Goal: Transaction & Acquisition: Purchase product/service

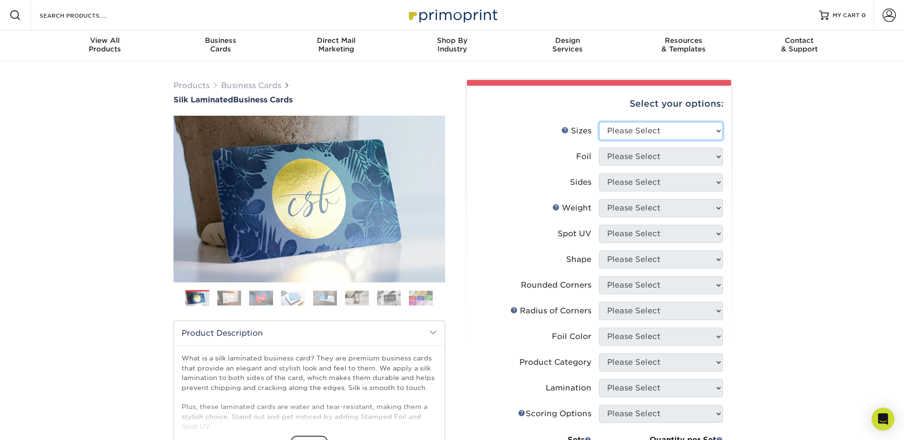
click at [660, 129] on select "Please Select 1.5" x 3.5" - Mini 1.75" x 3.5" - Mini 2" x 2" - Square 2" x 3" -…" at bounding box center [661, 131] width 124 height 18
select select "2.00x3.50"
click at [599, 122] on select "Please Select 1.5" x 3.5" - Mini 1.75" x 3.5" - Mini 2" x 2" - Square 2" x 3" -…" at bounding box center [661, 131] width 124 height 18
click at [657, 158] on select "Please Select Yes No" at bounding box center [661, 157] width 124 height 18
select select "0"
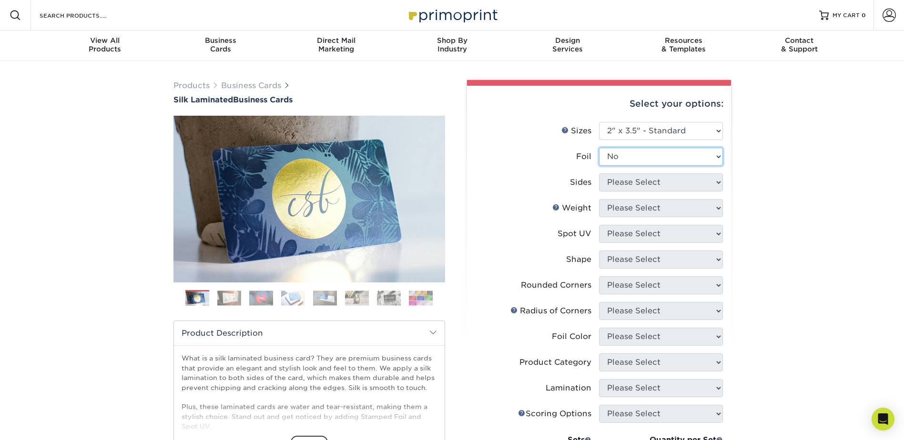
click at [599, 148] on select "Please Select Yes No" at bounding box center [661, 157] width 124 height 18
click at [658, 187] on select "Please Select Print Both Sides Print Front Only" at bounding box center [661, 182] width 124 height 18
select select "13abbda7-1d64-4f25-8bb2-c179b224825d"
click at [599, 173] on select "Please Select Print Both Sides Print Front Only" at bounding box center [661, 182] width 124 height 18
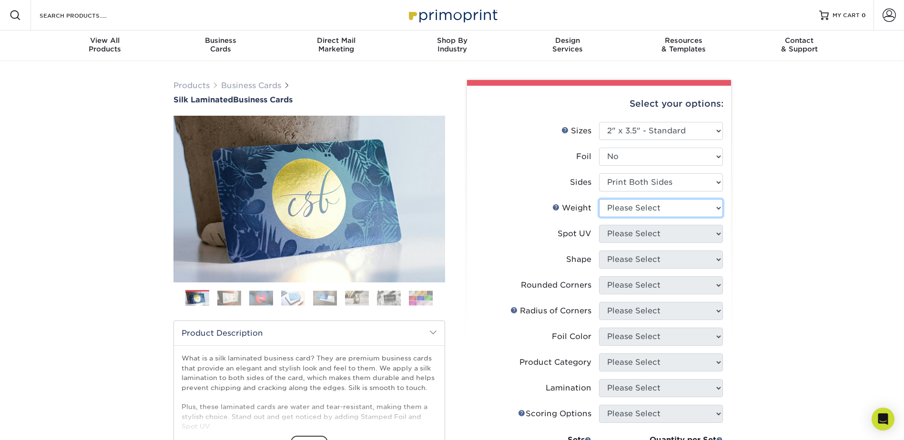
click at [648, 210] on select "Please Select 16PT" at bounding box center [661, 208] width 124 height 18
select select "16PT"
click at [599, 199] on select "Please Select 16PT" at bounding box center [661, 208] width 124 height 18
click at [654, 235] on select "Please Select No Spot UV Front and Back (Both Sides) Front Only Back Only" at bounding box center [661, 234] width 124 height 18
select select "0"
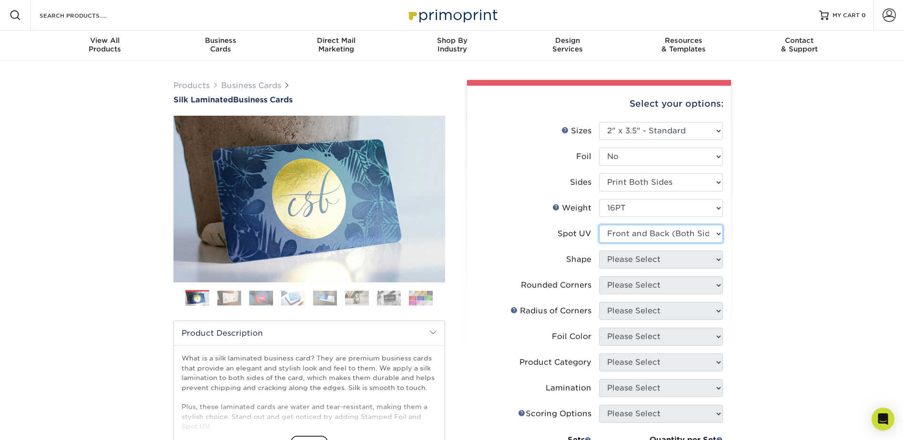
click at [599, 225] on select "Please Select No Spot UV Front and Back (Both Sides) Front Only Back Only" at bounding box center [661, 234] width 124 height 18
click at [653, 259] on select "Please Select Standard" at bounding box center [661, 260] width 124 height 18
click at [599, 251] on select "Please Select Standard" at bounding box center [661, 260] width 124 height 18
click at [668, 262] on select "Please Select Standard" at bounding box center [661, 260] width 124 height 18
select select "standard"
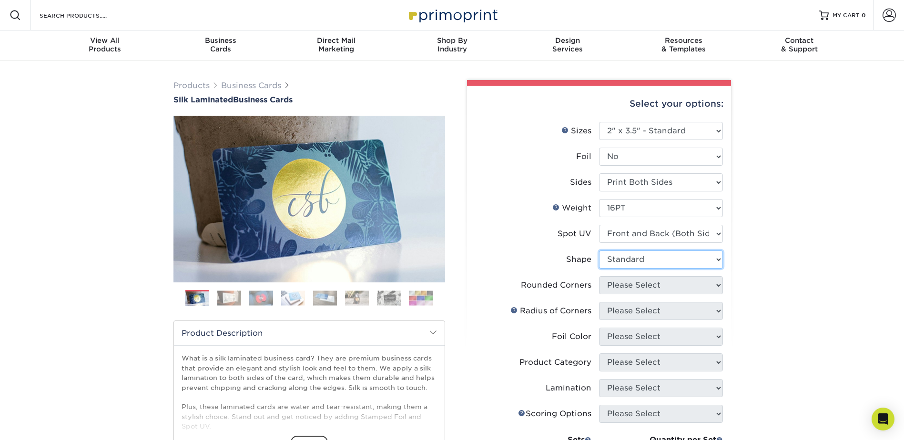
click at [599, 251] on select "Please Select Standard" at bounding box center [661, 260] width 124 height 18
click at [657, 282] on select "Please Select Yes - Round 2 Corners Yes - Round 4 Corners No" at bounding box center [661, 285] width 124 height 18
select select "0"
click at [599, 276] on select "Please Select Yes - Round 2 Corners Yes - Round 4 Corners No" at bounding box center [661, 285] width 124 height 18
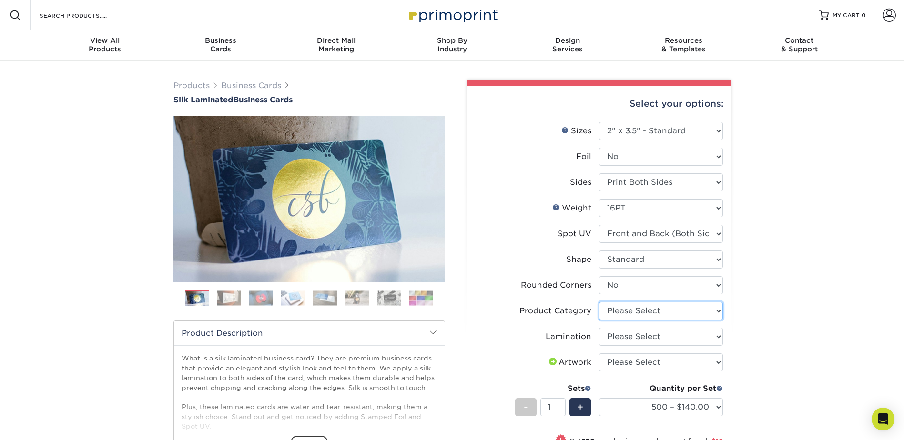
click at [695, 311] on select "Please Select Business Cards" at bounding box center [661, 311] width 124 height 18
select select "3b5148f1-0588-4f88-a218-97bcfdce65c1"
click at [599, 302] on select "Please Select Business Cards" at bounding box center [661, 311] width 124 height 18
click at [671, 338] on select "Please Select Silk" at bounding box center [661, 337] width 124 height 18
select select "ccacb42f-45f7-42d3-bbd3-7c8421cf37f0"
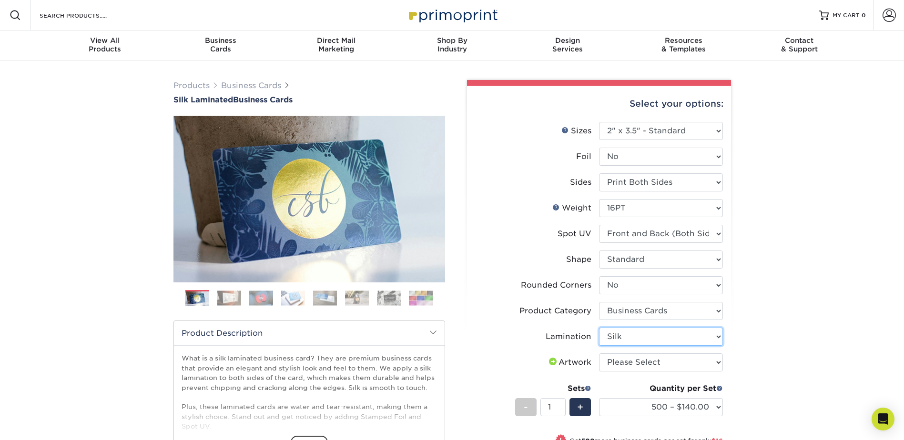
click at [599, 328] on select "Please Select Silk" at bounding box center [661, 337] width 124 height 18
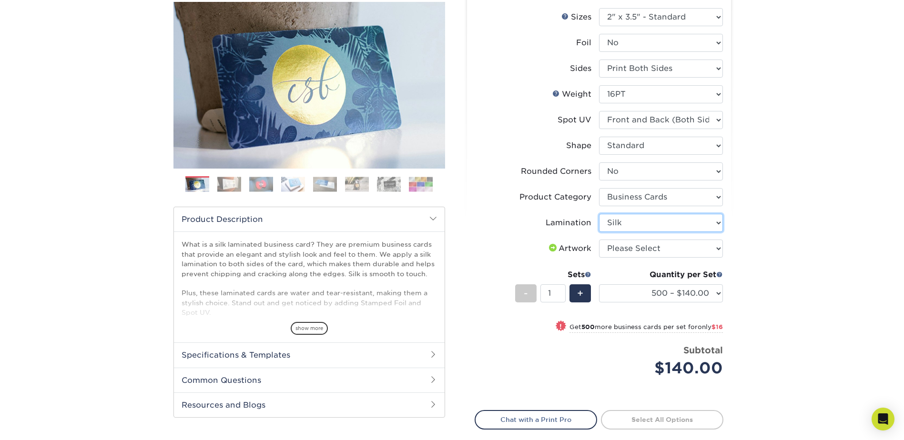
scroll to position [143, 0]
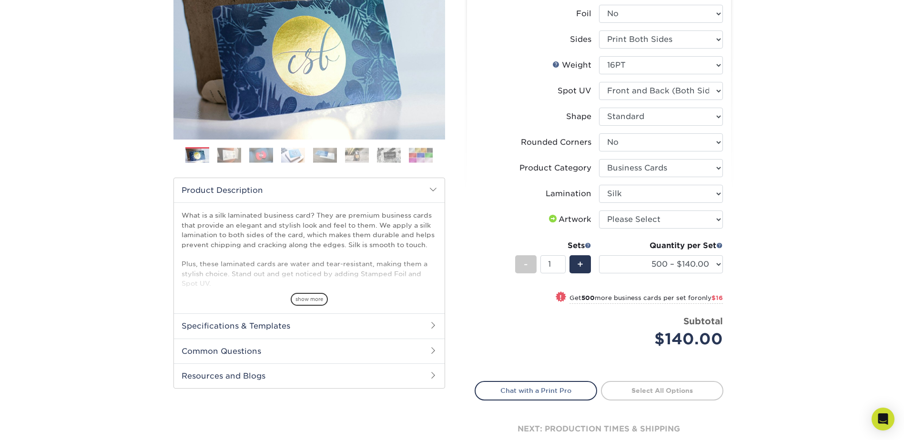
click at [777, 288] on div "Products Business Cards Silk Laminated Business Cards Previous Next" at bounding box center [452, 205] width 904 height 574
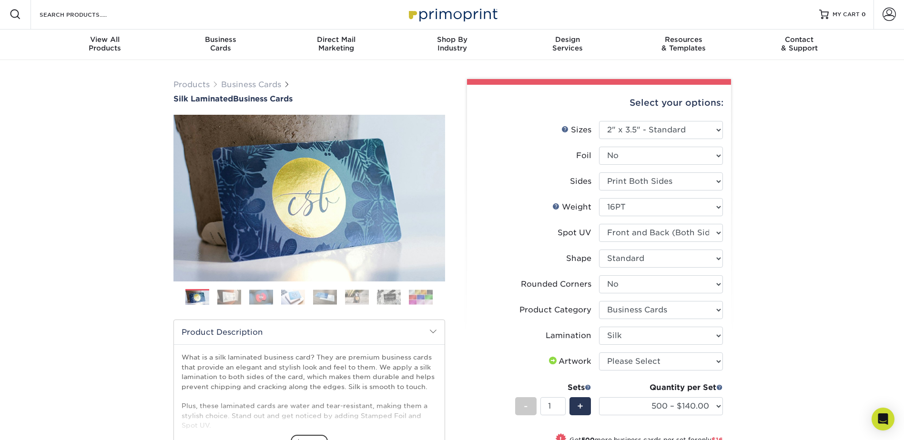
scroll to position [0, 0]
click at [699, 232] on select "Please Select No Spot UV Front and Back (Both Sides) Front Only Back Only" at bounding box center [661, 234] width 124 height 18
select select "3"
click at [599, 225] on select "Please Select No Spot UV Front and Back (Both Sides) Front Only Back Only" at bounding box center [661, 234] width 124 height 18
select select "-1"
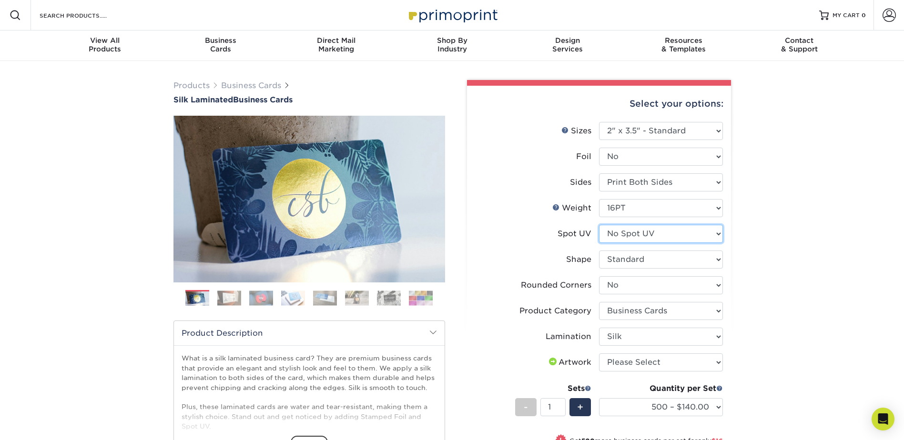
select select "-1"
select select
select select "-1"
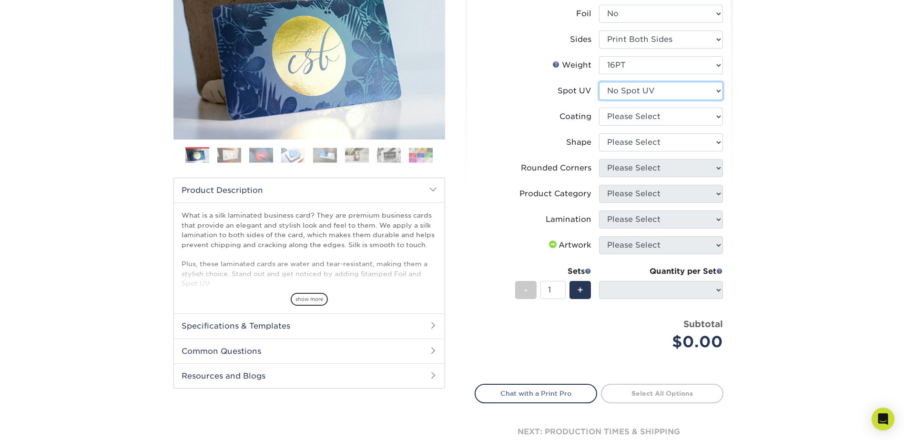
scroll to position [95, 0]
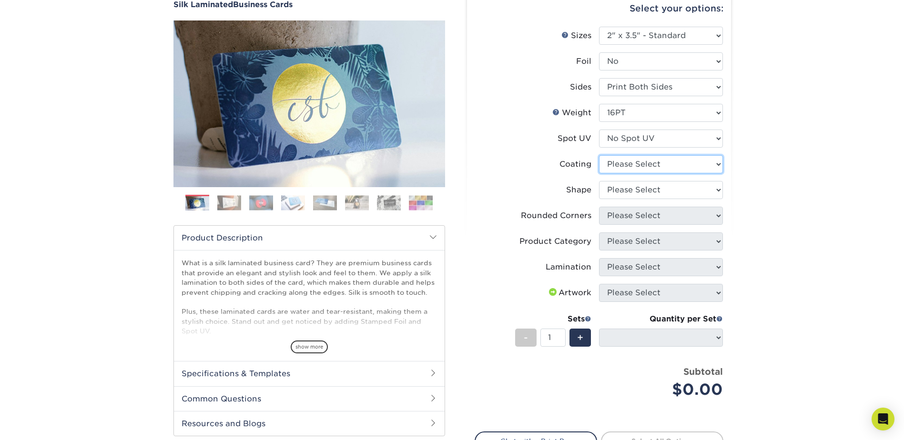
click at [676, 165] on select at bounding box center [661, 164] width 124 height 18
select select "3e7618de-abca-4bda-9f97-8b9129e913d8"
click at [599, 155] on select at bounding box center [661, 164] width 124 height 18
select select
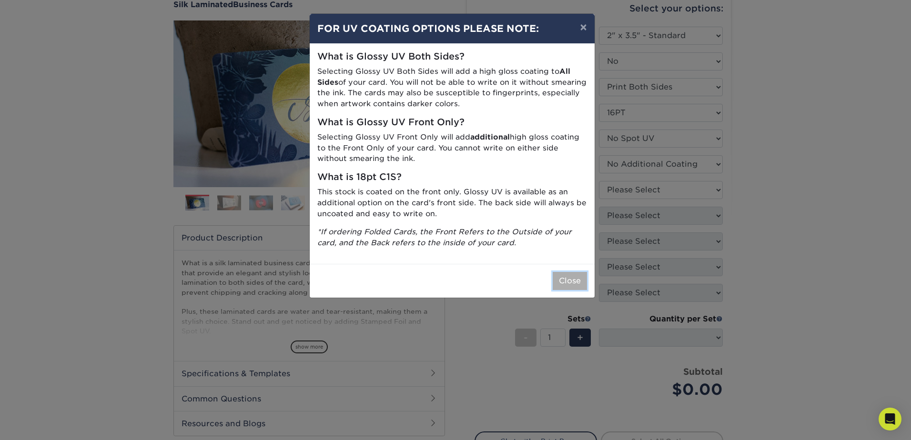
click at [572, 280] on button "Close" at bounding box center [570, 281] width 34 height 18
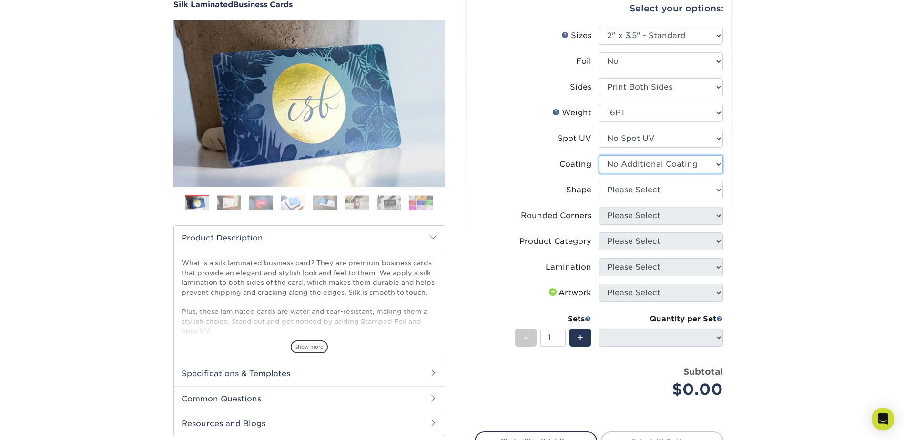
click at [684, 166] on select at bounding box center [661, 164] width 124 height 18
select select "-1"
click at [599, 155] on select at bounding box center [661, 164] width 124 height 18
select select
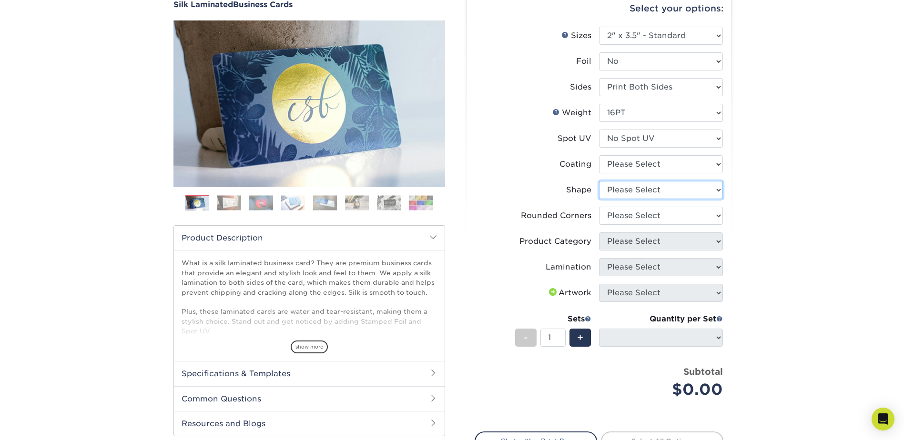
click at [664, 192] on select "Please Select Standard Oval" at bounding box center [661, 190] width 124 height 18
select select "standard"
click at [599, 181] on select "Please Select Standard Oval" at bounding box center [661, 190] width 124 height 18
select select
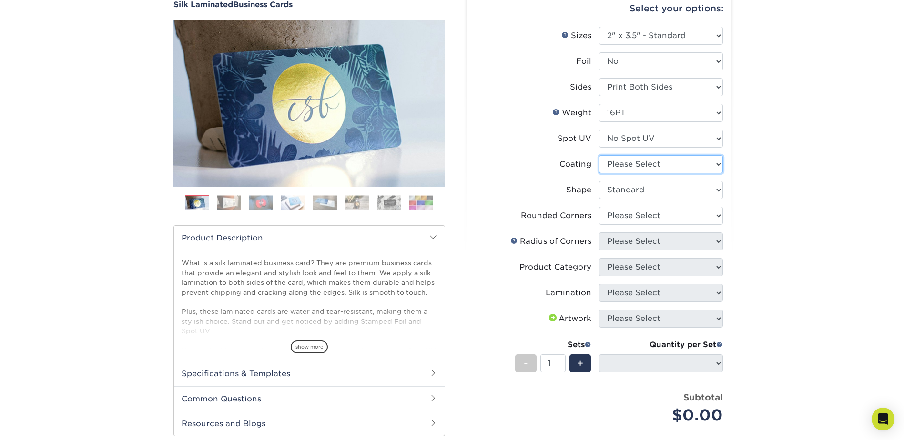
click at [677, 162] on select at bounding box center [661, 164] width 124 height 18
select select "3e7618de-abca-4bda-9f97-8b9129e913d8"
click at [599, 155] on select at bounding box center [661, 164] width 124 height 18
select select
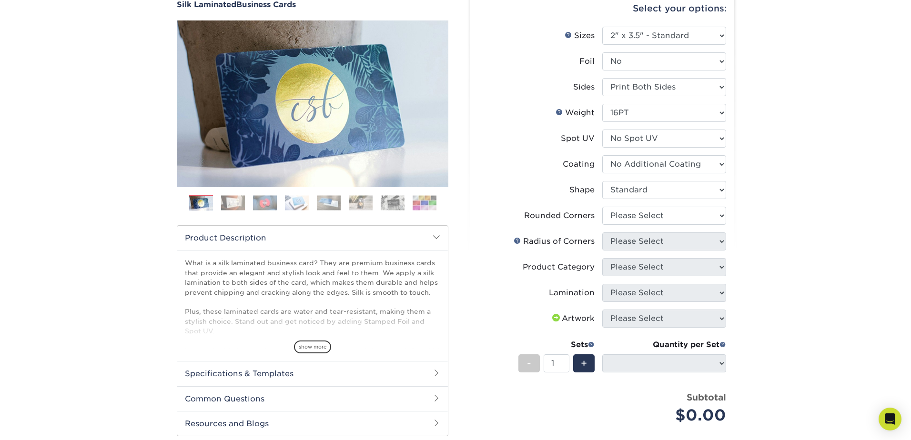
select select "-1"
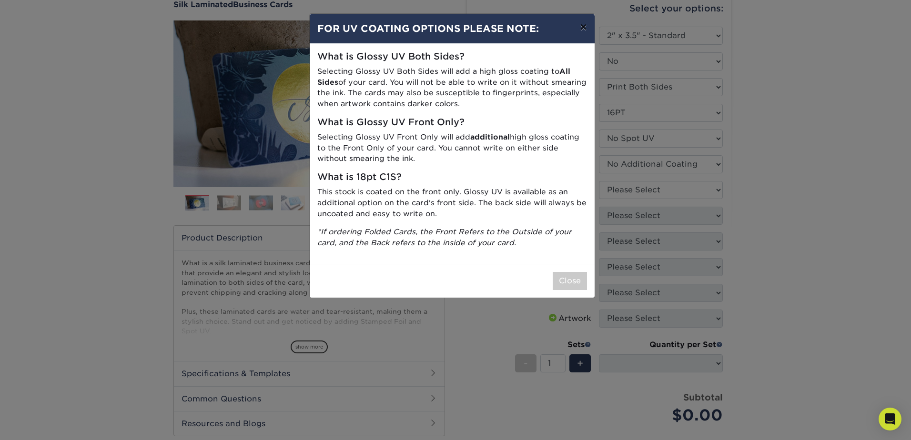
click at [583, 28] on button "×" at bounding box center [583, 27] width 22 height 27
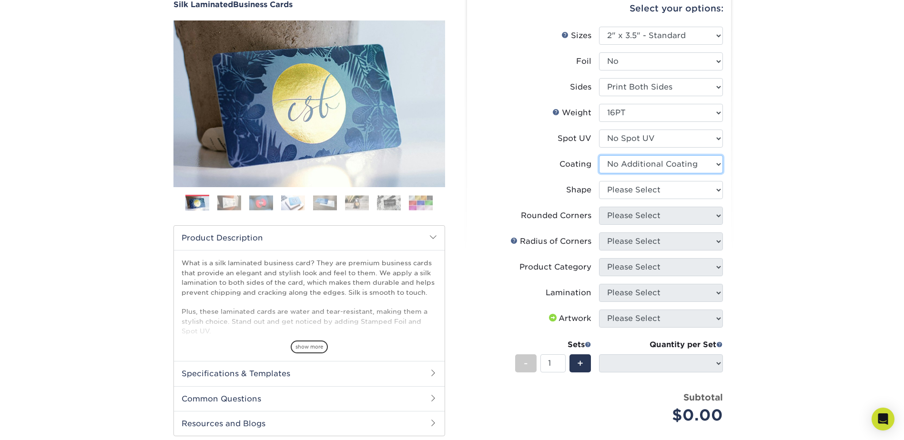
click at [648, 161] on select at bounding box center [661, 164] width 124 height 18
click at [646, 137] on select "Please Select No Spot UV Front and Back (Both Sides) Front Only Back Only" at bounding box center [661, 139] width 124 height 18
select select "1"
click at [599, 130] on select "Please Select No Spot UV Front and Back (Both Sides) Front Only Back Only" at bounding box center [661, 139] width 124 height 18
select select
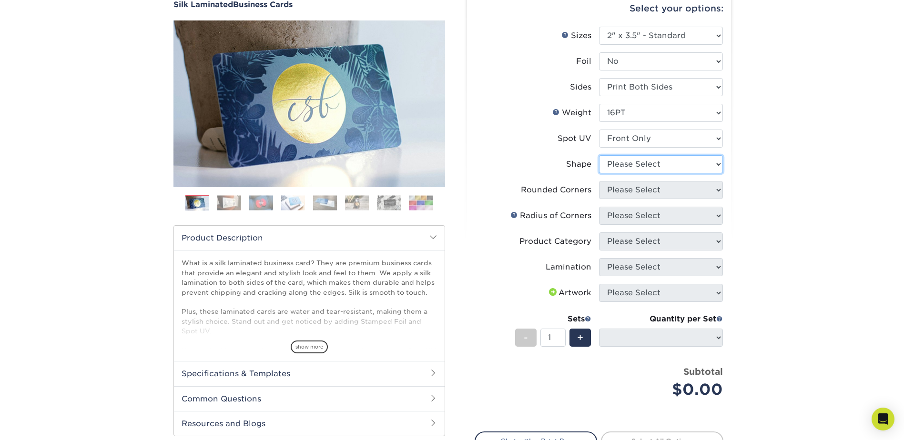
click at [676, 167] on select "Please Select Standard" at bounding box center [661, 164] width 124 height 18
select select "standard"
click at [599, 155] on select "Please Select Standard" at bounding box center [661, 164] width 124 height 18
select select
click at [679, 192] on select "Please Select Yes - Round 2 Corners Yes - Round 4 Corners No" at bounding box center [661, 190] width 124 height 18
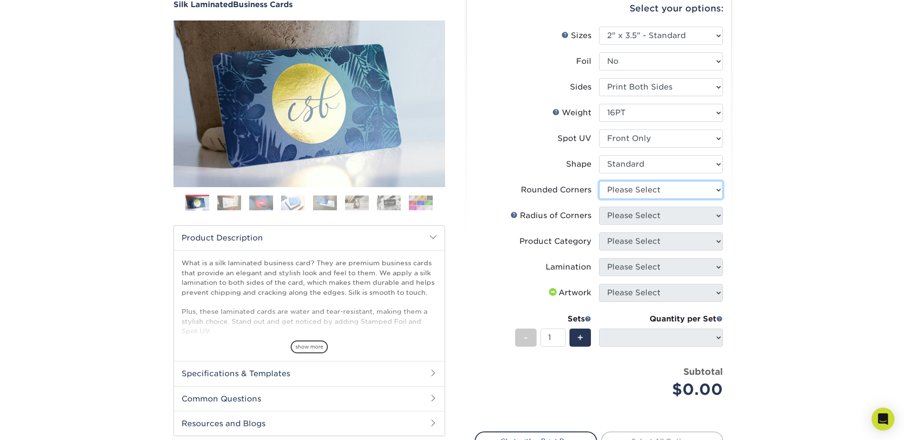
select select "0"
click at [599, 181] on select "Please Select Yes - Round 2 Corners Yes - Round 4 Corners No" at bounding box center [661, 190] width 124 height 18
select select "-1"
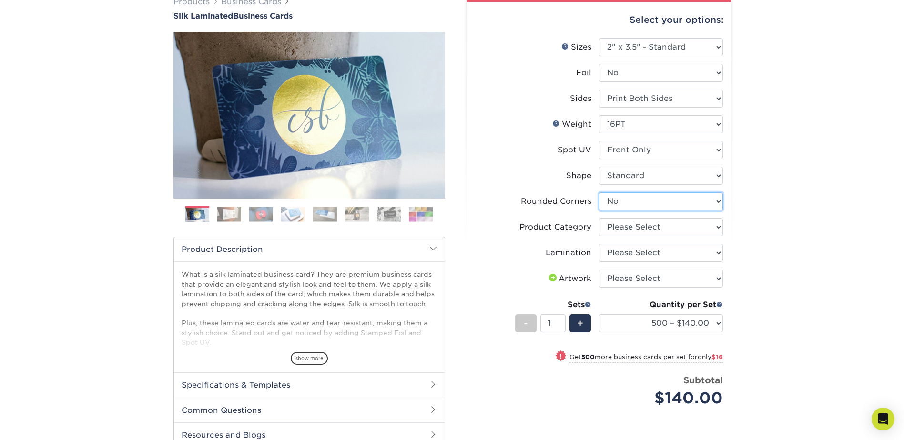
scroll to position [0, 0]
